Goal: Information Seeking & Learning: Learn about a topic

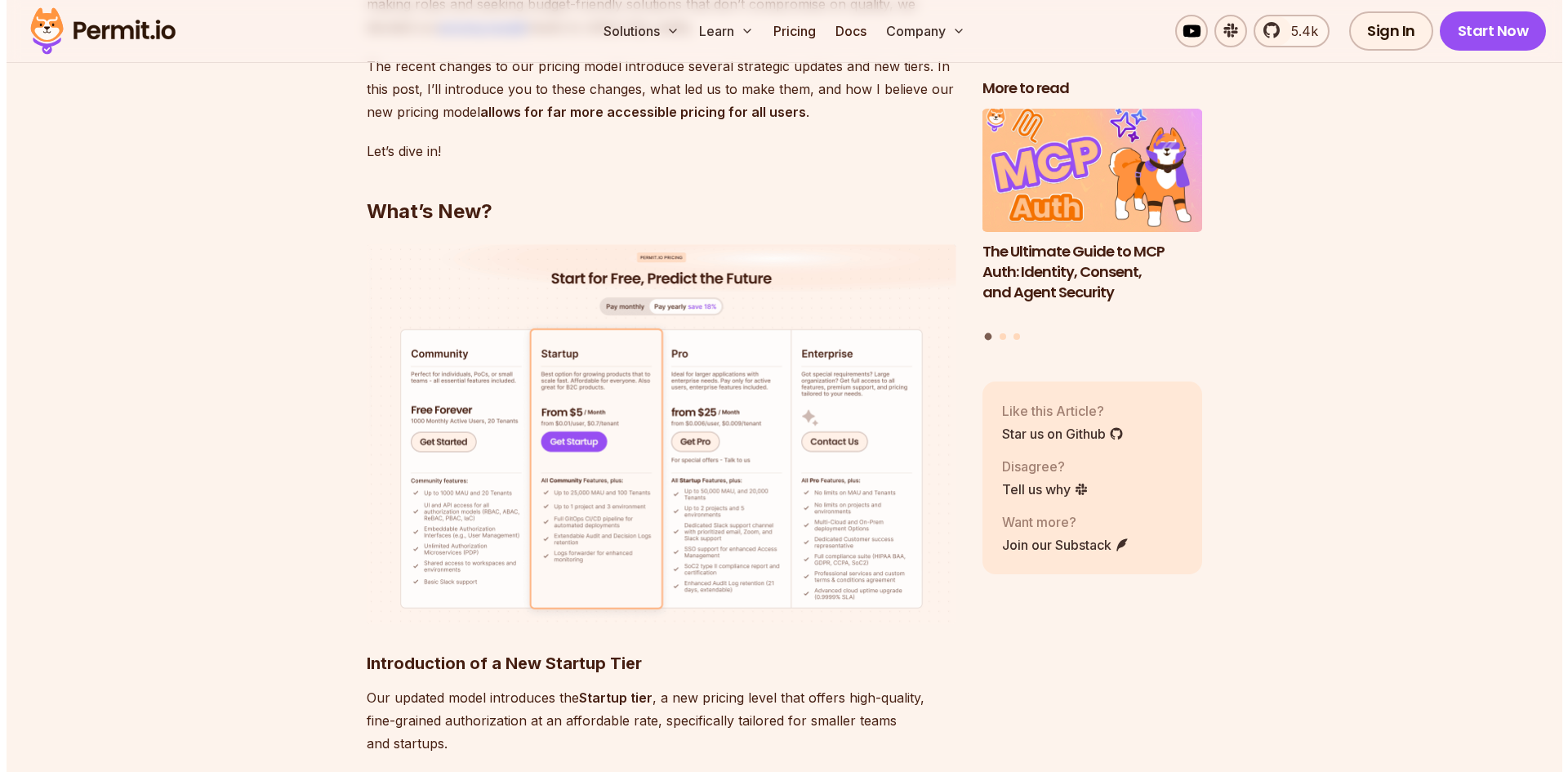
scroll to position [1552, 0]
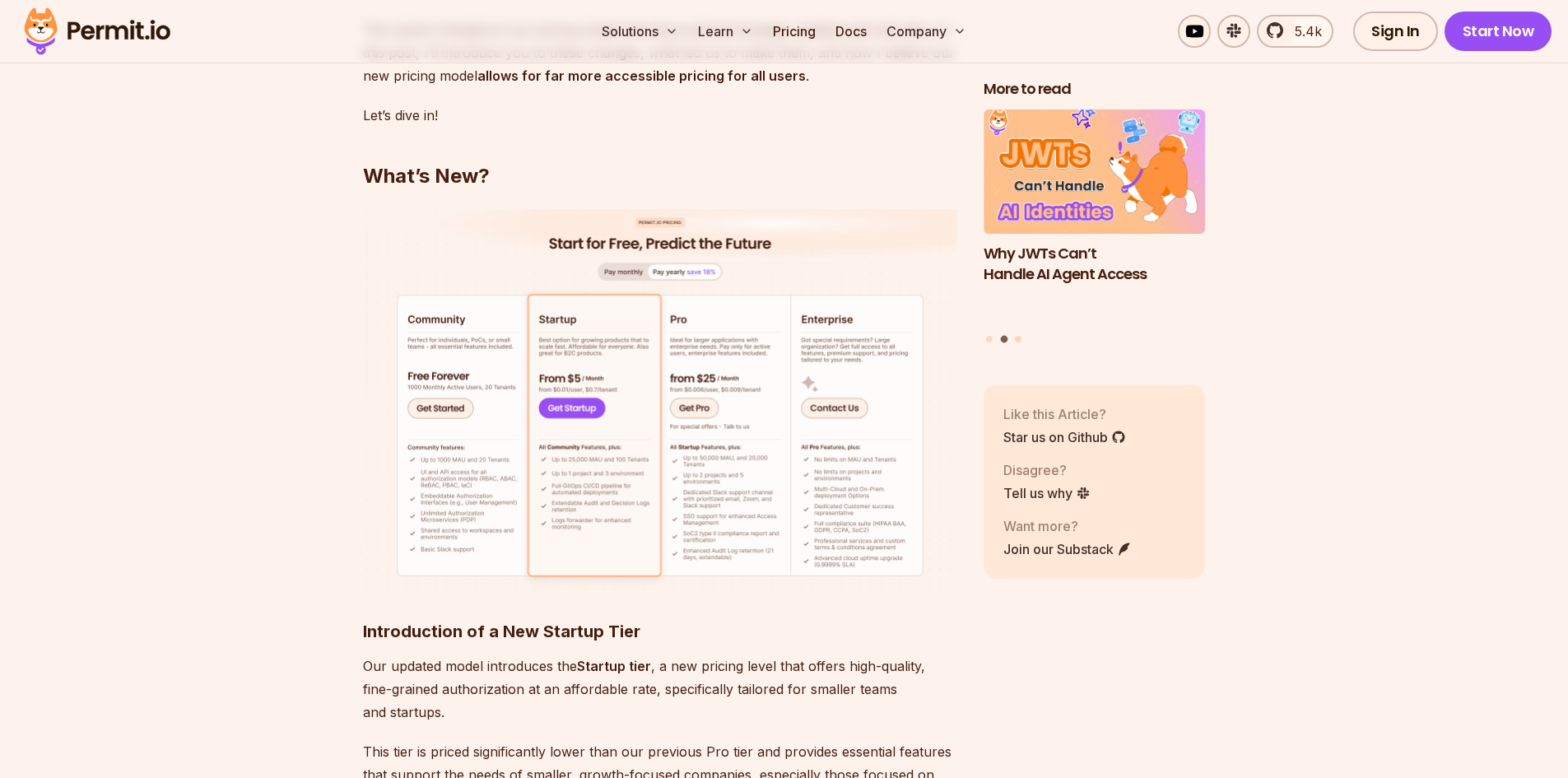
click at [448, 388] on img at bounding box center [660, 401] width 594 height 383
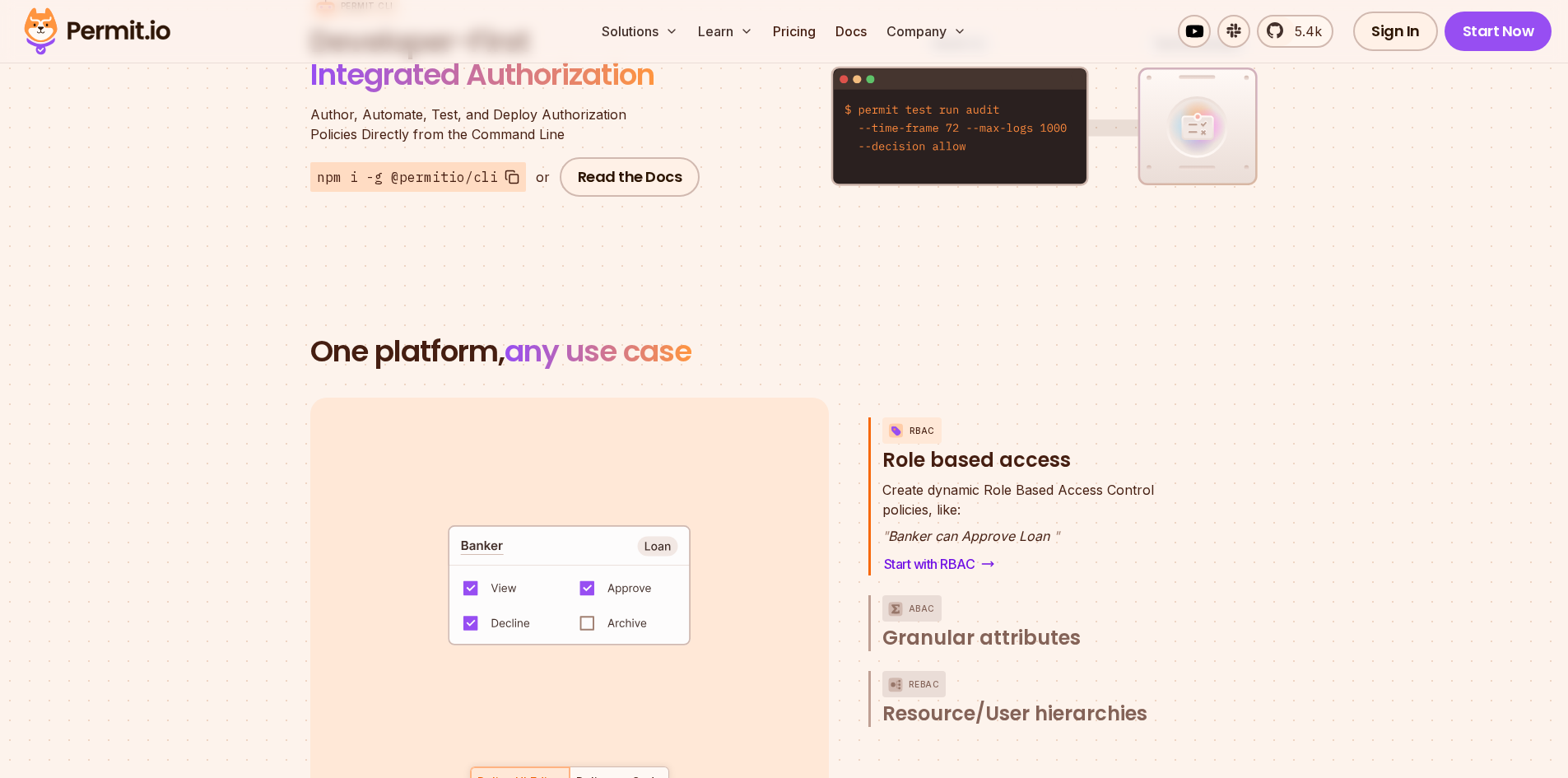
scroll to position [2306, 0]
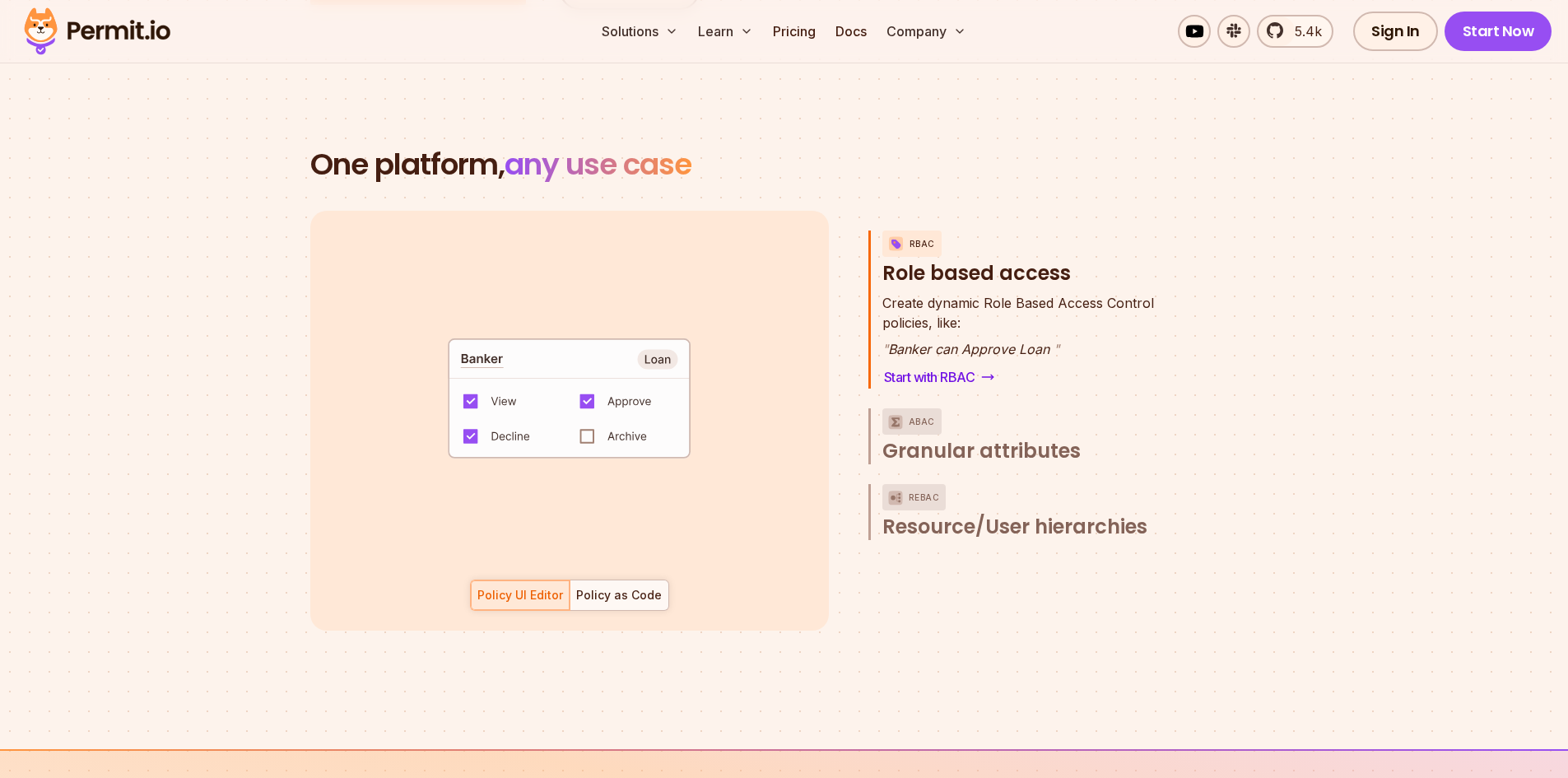
drag, startPoint x: 890, startPoint y: 330, endPoint x: 1056, endPoint y: 331, distance: 166.0
click at [1054, 339] on p "" Banker can Approve Loan "" at bounding box center [1018, 349] width 272 height 20
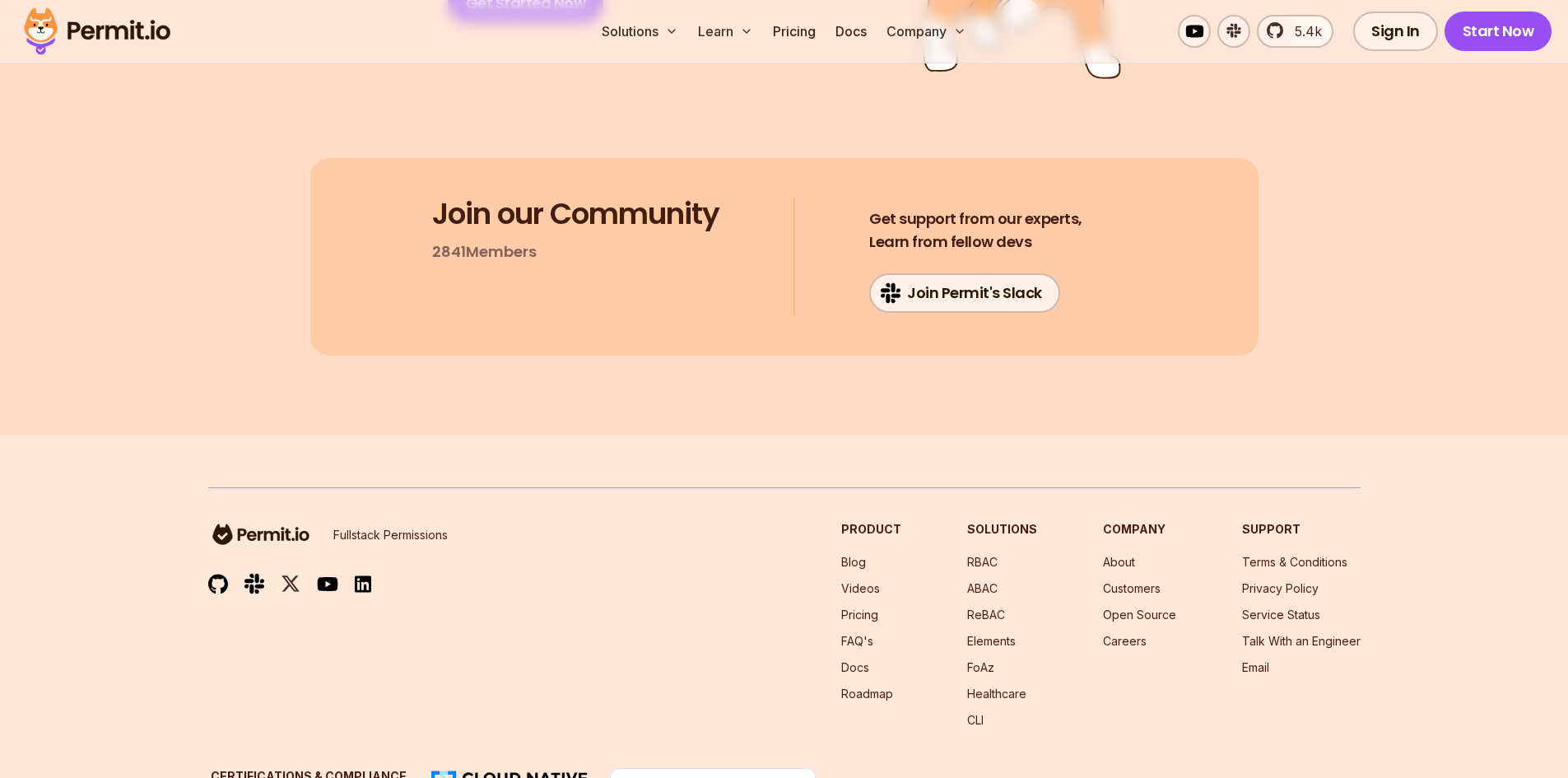
scroll to position [8792, 0]
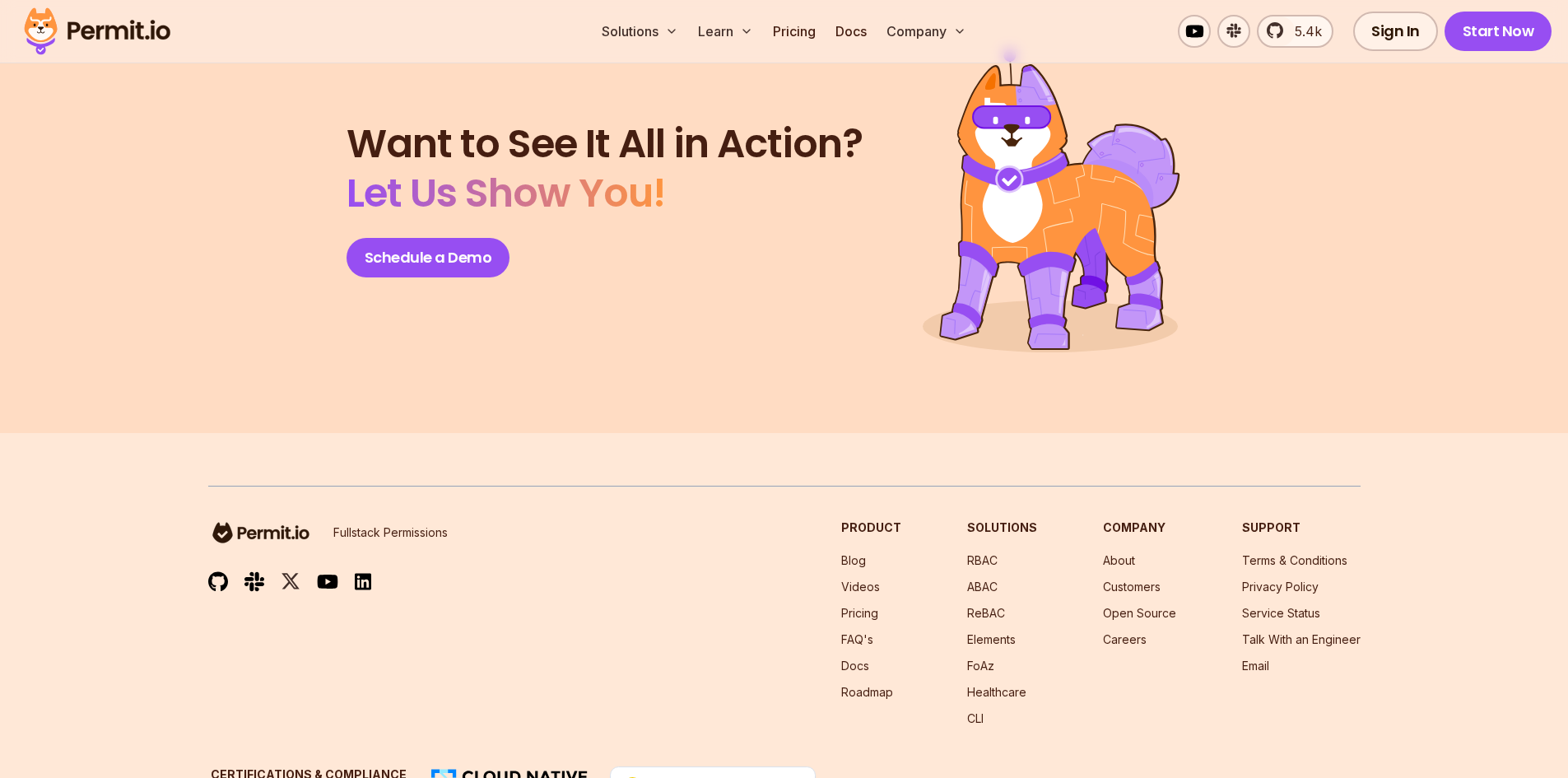
scroll to position [7319, 0]
